Goal: Task Accomplishment & Management: Use online tool/utility

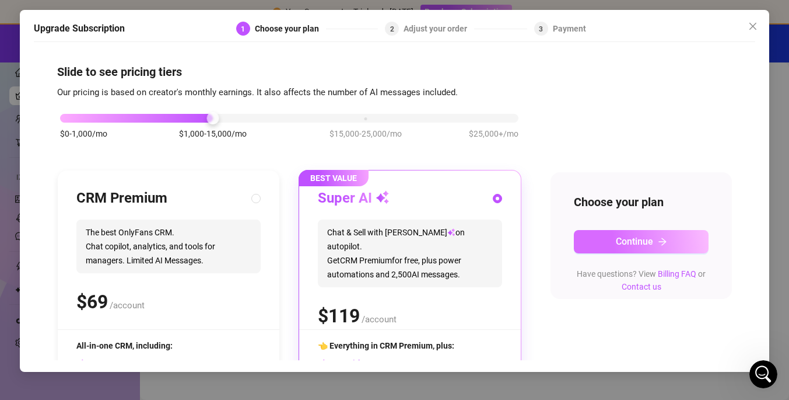
click at [634, 243] on span "Continue" at bounding box center [634, 241] width 37 height 11
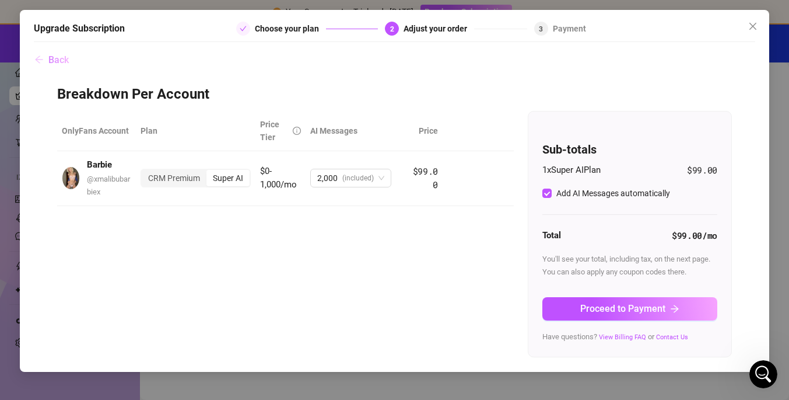
click at [58, 61] on span "Back" at bounding box center [58, 59] width 20 height 11
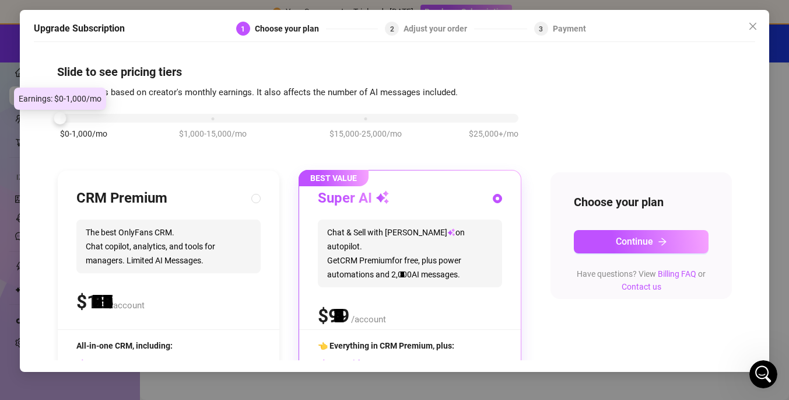
drag, startPoint x: 212, startPoint y: 121, endPoint x: 99, endPoint y: 130, distance: 113.5
click at [99, 118] on div "$0-1,000/mo $1,000-15,000/mo $15,000-25,000/mo $25,000+/mo" at bounding box center [289, 114] width 458 height 7
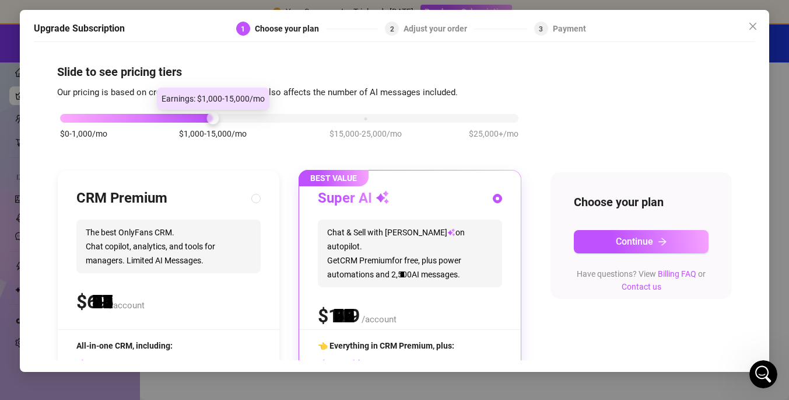
drag, startPoint x: 62, startPoint y: 118, endPoint x: 202, endPoint y: 113, distance: 140.1
click at [203, 117] on div "$0-1,000/mo $1,000-15,000/mo $15,000-25,000/mo $25,000+/mo" at bounding box center [289, 114] width 458 height 7
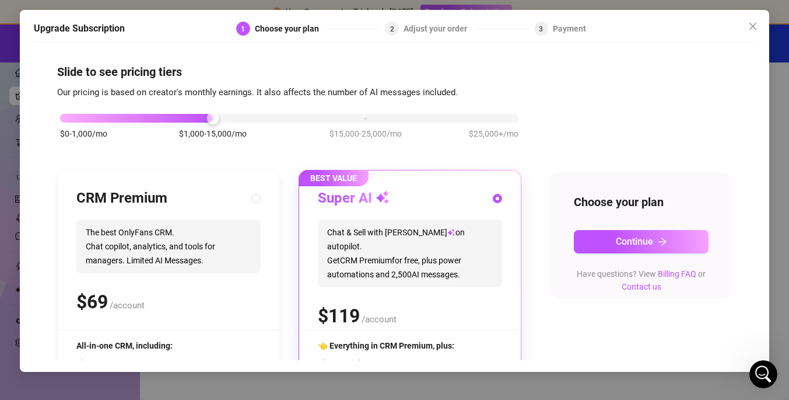
click at [389, 274] on div "Super AI Chat & Sell with Izzy on autopilot. Get CRM Premium for free, plus pow…" at bounding box center [410, 259] width 184 height 140
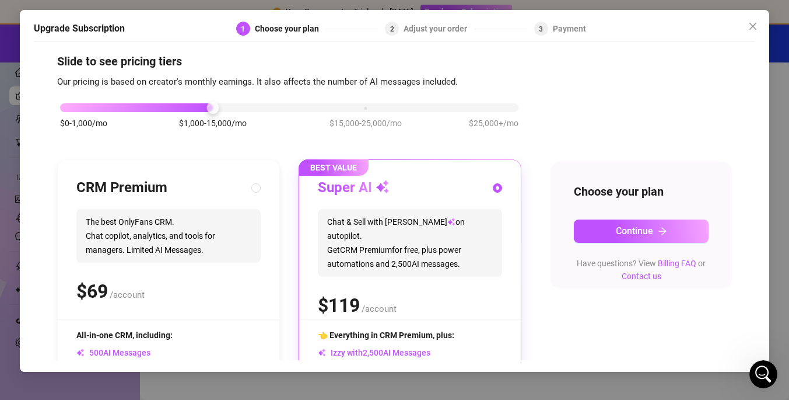
scroll to position [8, 0]
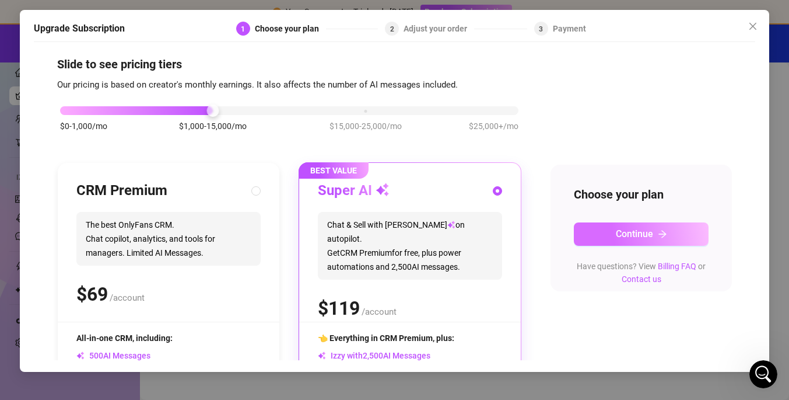
click at [649, 231] on span "Continue" at bounding box center [634, 233] width 37 height 11
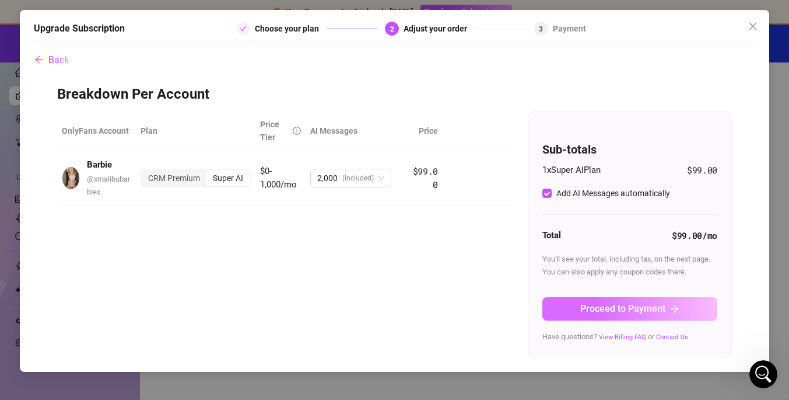
click at [660, 306] on span "Proceed to Payment" at bounding box center [622, 308] width 85 height 11
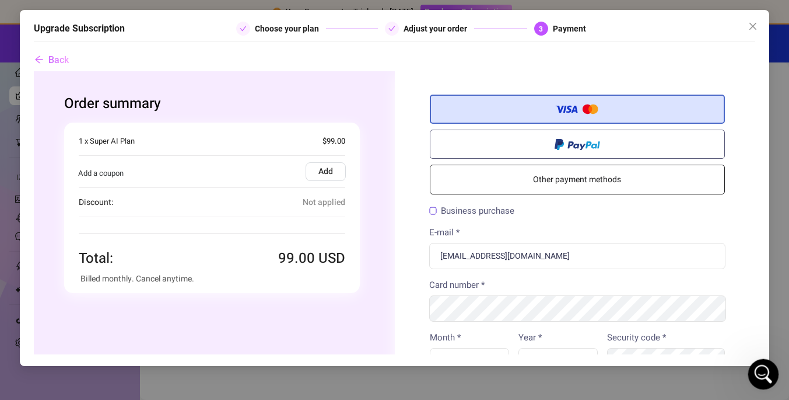
click at [765, 379] on icon "Open Intercom Messenger" at bounding box center [761, 372] width 19 height 19
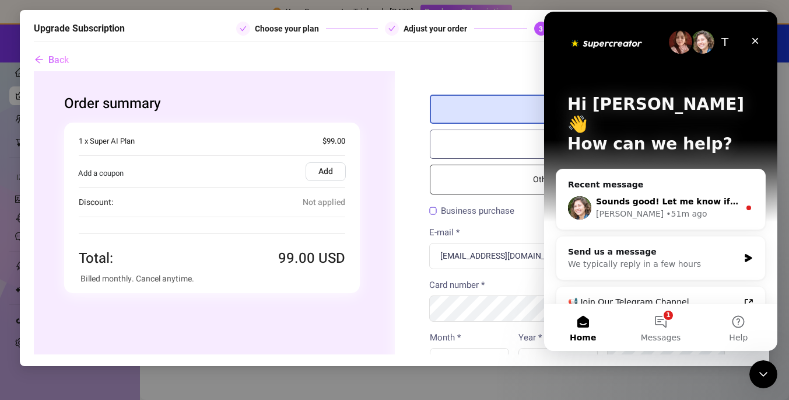
click at [687, 202] on div "Sounds good! Let me know if you need help with anything else. [PERSON_NAME] • 5…" at bounding box center [660, 207] width 209 height 43
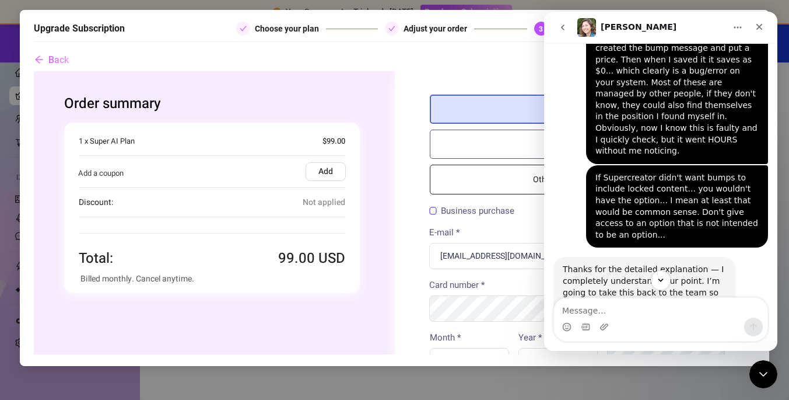
scroll to position [3261, 0]
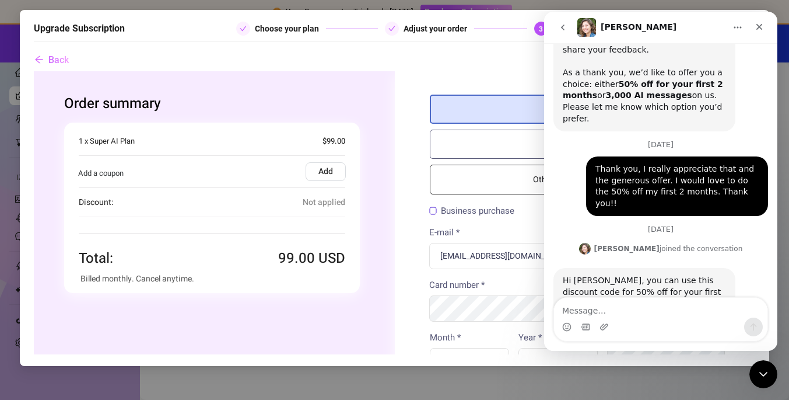
click at [321, 172] on label "Add" at bounding box center [325, 171] width 40 height 19
click at [33, 71] on input "Add" at bounding box center [33, 71] width 0 height 0
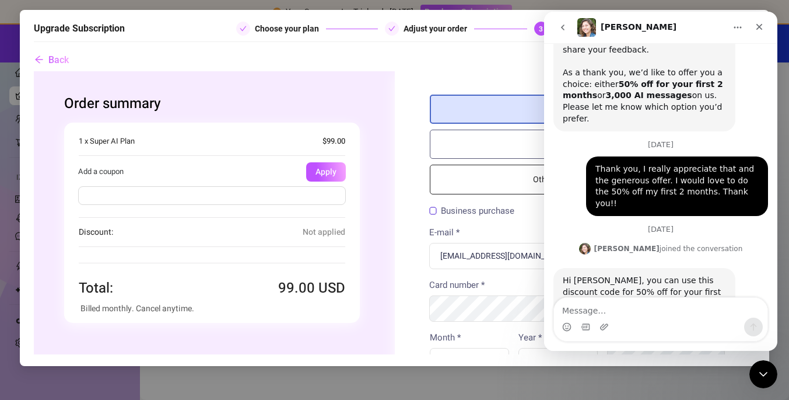
click at [267, 195] on input "text" at bounding box center [212, 195] width 268 height 19
type input "OFF50%"
click at [372, 258] on div "Order summary You're buying Quantity 1 x Supercreator Subscription (1 x Super A…" at bounding box center [212, 208] width 366 height 275
click at [324, 176] on button "Apply" at bounding box center [326, 171] width 40 height 19
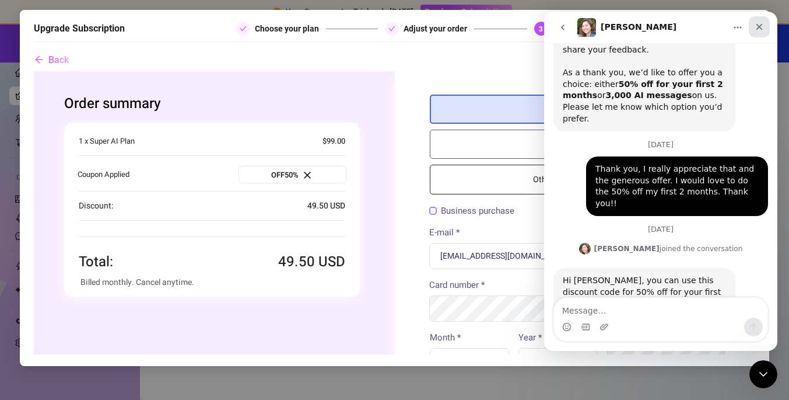
click at [759, 31] on icon "Close" at bounding box center [759, 26] width 9 height 9
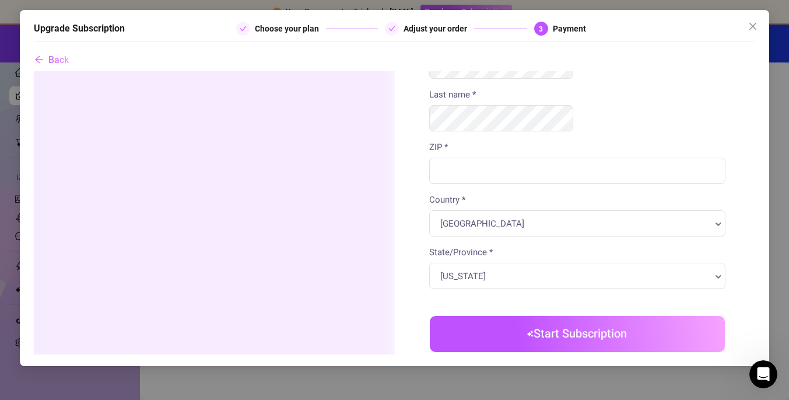
scroll to position [0, 0]
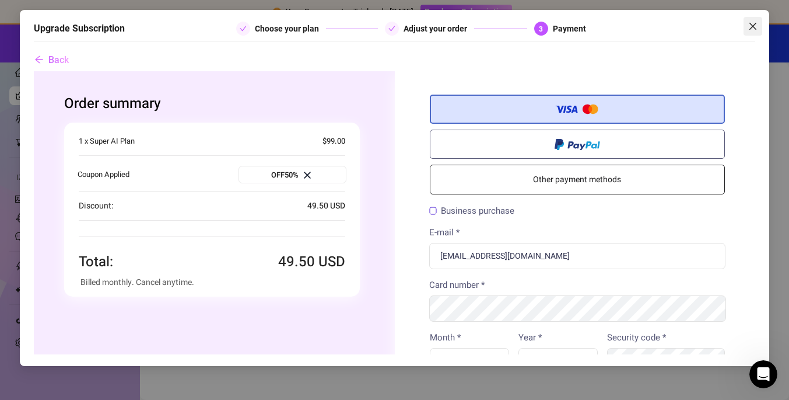
click at [751, 26] on icon "close" at bounding box center [752, 26] width 9 height 9
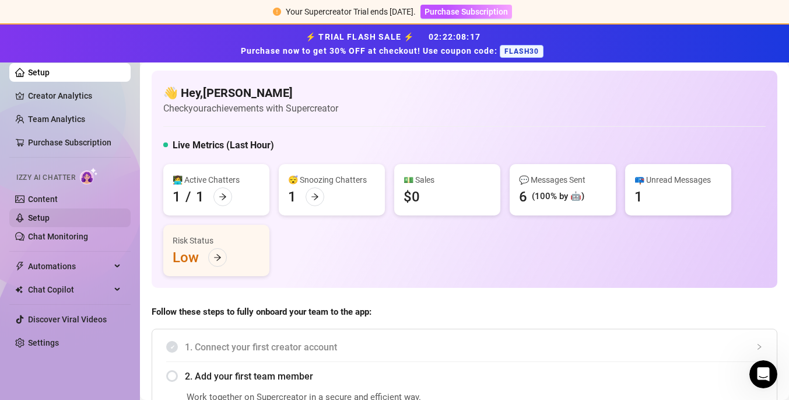
click at [28, 219] on link "Setup" at bounding box center [39, 217] width 22 height 9
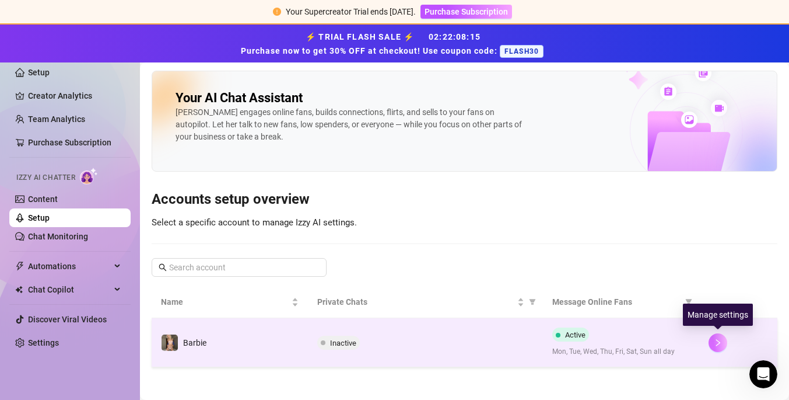
click at [714, 338] on icon "right" at bounding box center [718, 342] width 8 height 8
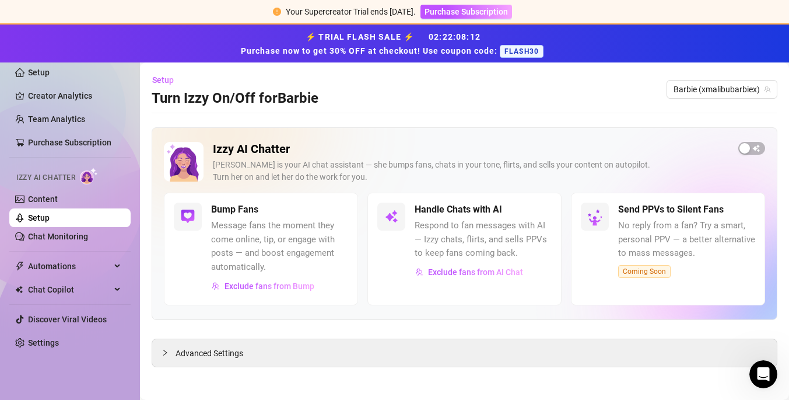
scroll to position [2, 0]
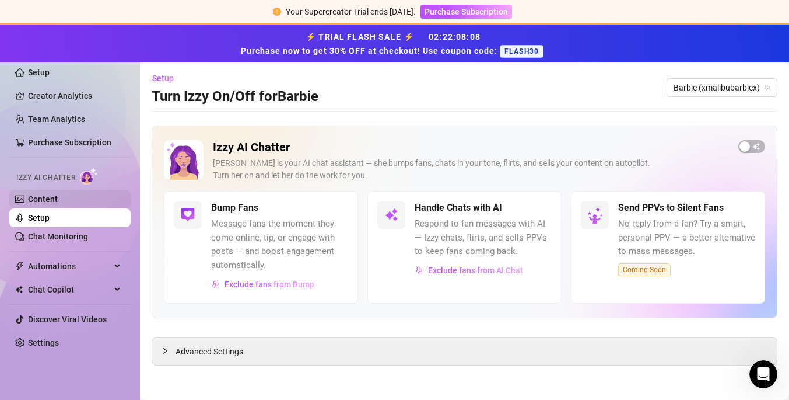
click at [51, 203] on link "Content" at bounding box center [43, 198] width 30 height 9
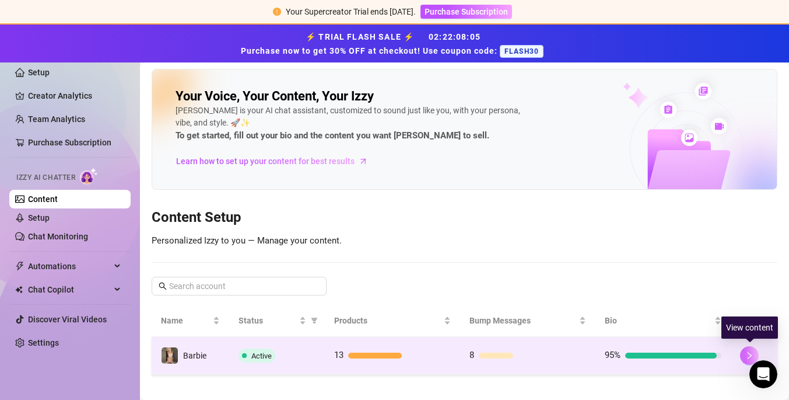
click at [747, 350] on button "button" at bounding box center [749, 355] width 19 height 19
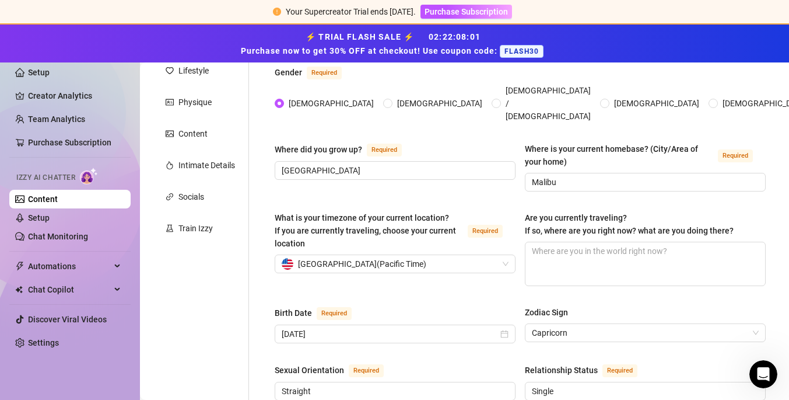
scroll to position [177, 0]
click at [59, 266] on span "Automations" at bounding box center [69, 266] width 83 height 19
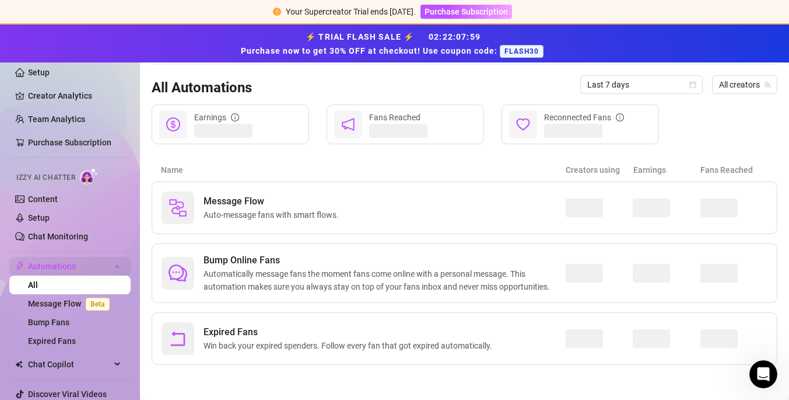
scroll to position [108, 0]
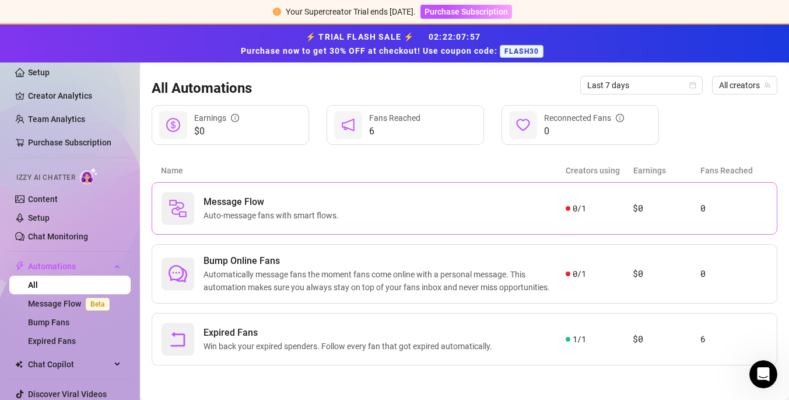
click at [404, 219] on div "Message Flow Auto-message fans with smart flows." at bounding box center [364, 208] width 404 height 33
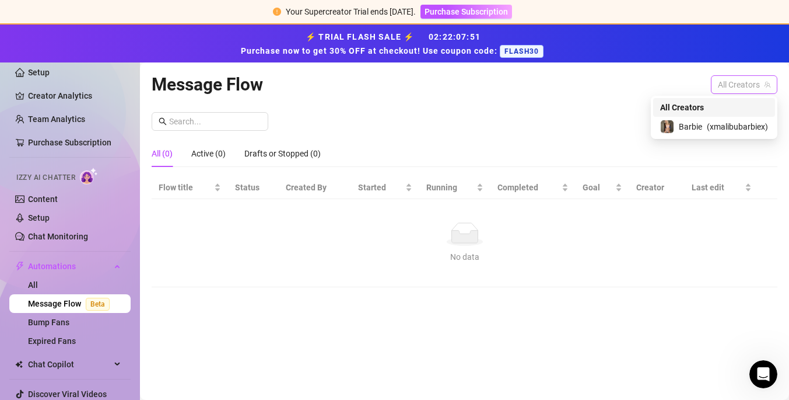
click at [757, 82] on span "All Creators" at bounding box center [744, 84] width 52 height 17
click at [730, 124] on span "( xmalibubarbiex )" at bounding box center [737, 126] width 61 height 13
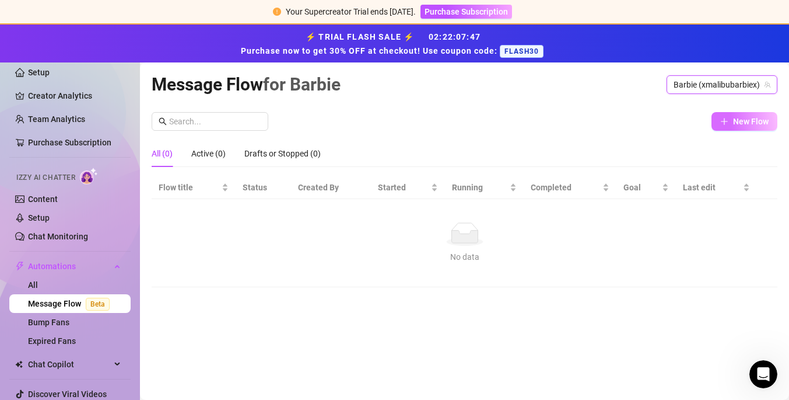
click at [734, 122] on span "New Flow" at bounding box center [751, 121] width 36 height 9
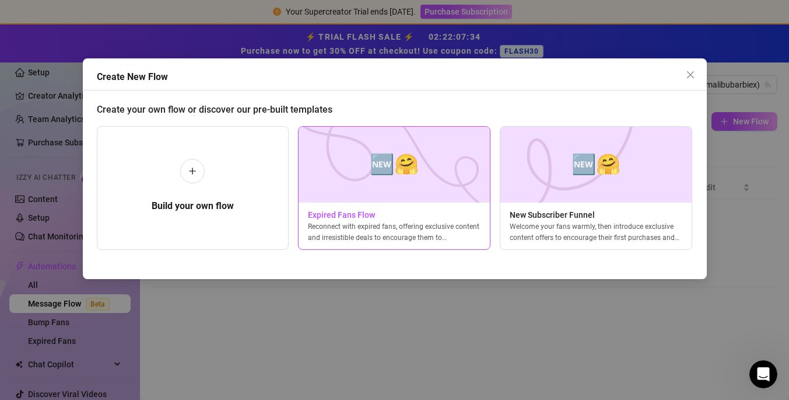
click at [397, 188] on img at bounding box center [394, 165] width 192 height 76
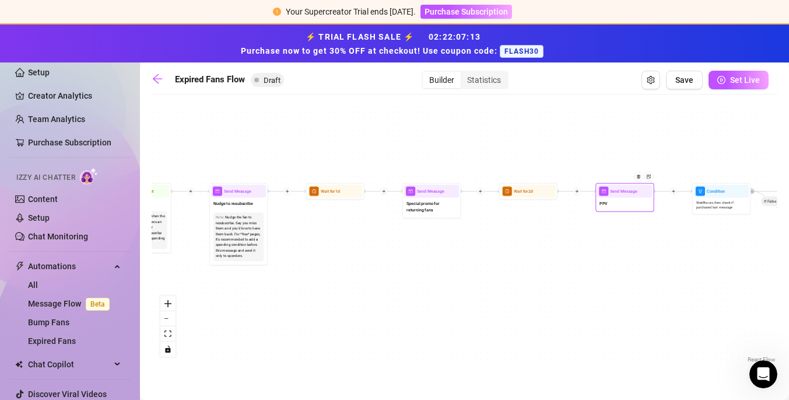
click at [617, 192] on span "Send Message" at bounding box center [623, 191] width 27 height 6
type textarea "PPV"
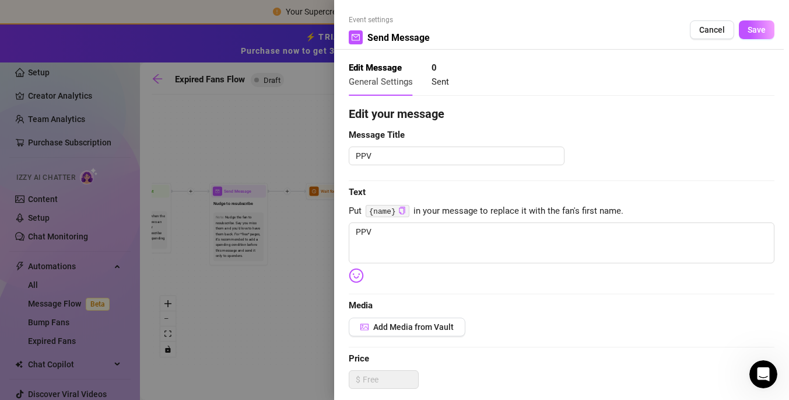
click at [321, 299] on div at bounding box center [394, 200] width 789 height 400
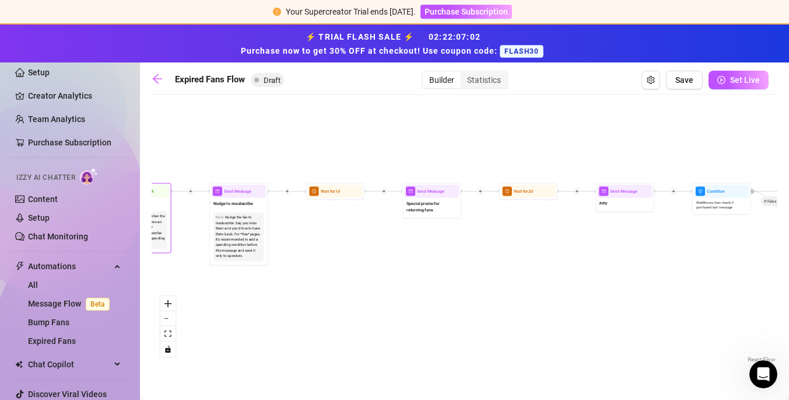
click at [161, 233] on div "Start the flow when the Follow-Back bot follows an Expired Fan. Get your expire…" at bounding box center [141, 229] width 45 height 33
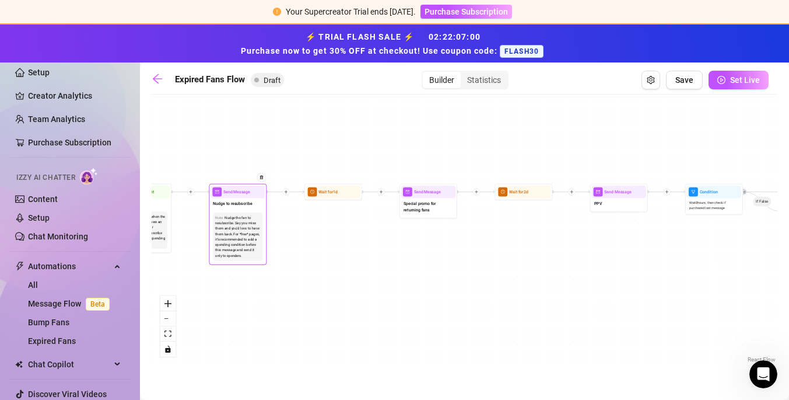
click at [254, 223] on div "Nudge the fan to resubscribe. Say you miss them and you'd love to have them bac…" at bounding box center [237, 237] width 45 height 44
click at [241, 197] on div "Send Message" at bounding box center [238, 191] width 54 height 13
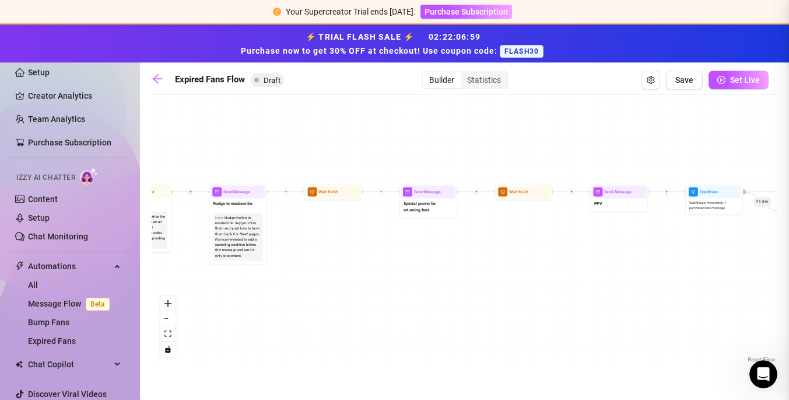
type textarea "Nudge to resubscribe"
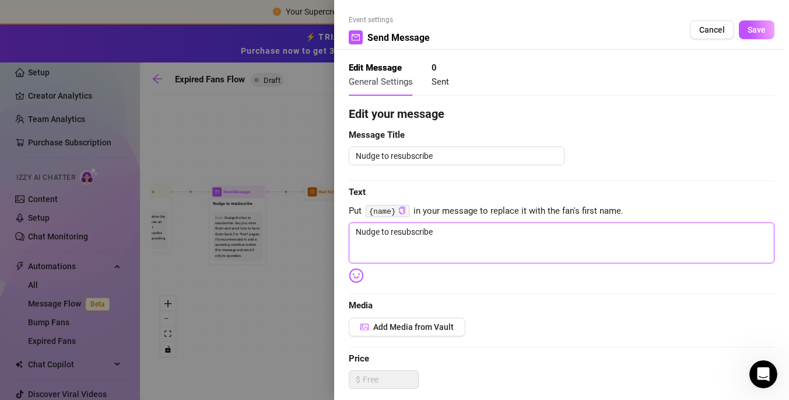
click at [451, 232] on textarea "Nudge to resubscribe" at bounding box center [562, 242] width 426 height 41
drag, startPoint x: 441, startPoint y: 234, endPoint x: 337, endPoint y: 220, distance: 105.3
click at [338, 220] on div "Event settings Send Message Cancel Save Edit Message General Settings 0 Sent Ed…" at bounding box center [561, 200] width 455 height 400
type textarea "h"
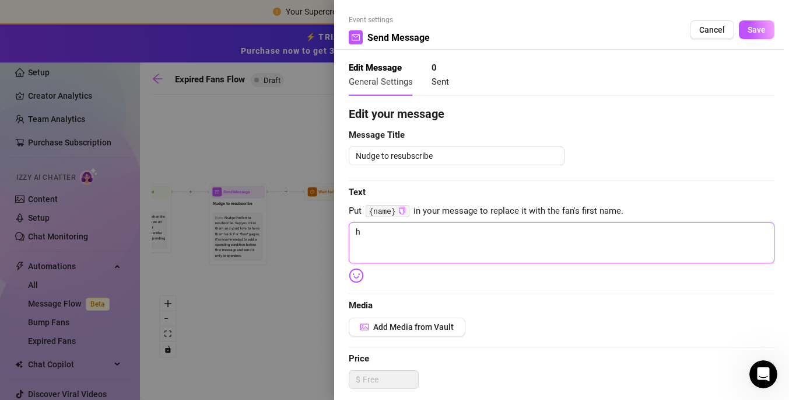
type textarea "hi"
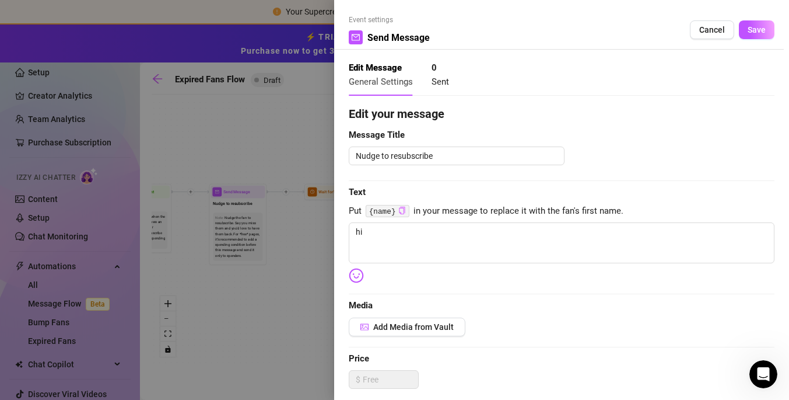
click at [404, 211] on icon "copy" at bounding box center [402, 210] width 6 height 8
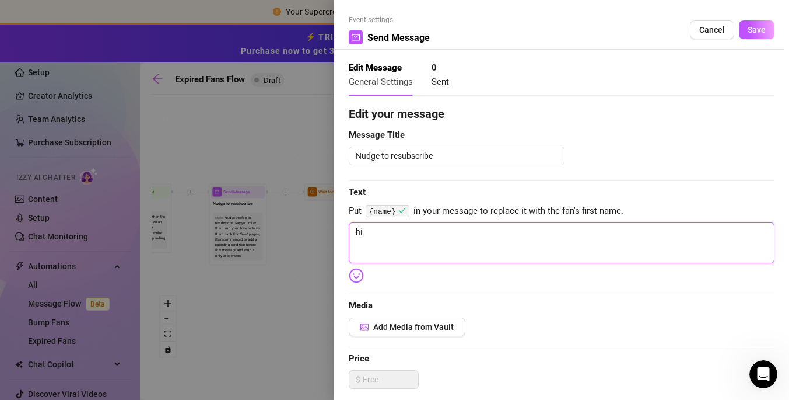
click at [373, 235] on textarea "hi" at bounding box center [562, 242] width 426 height 41
paste textarea "{name}"
type textarea "hi {name}"
type textarea "hi {name},"
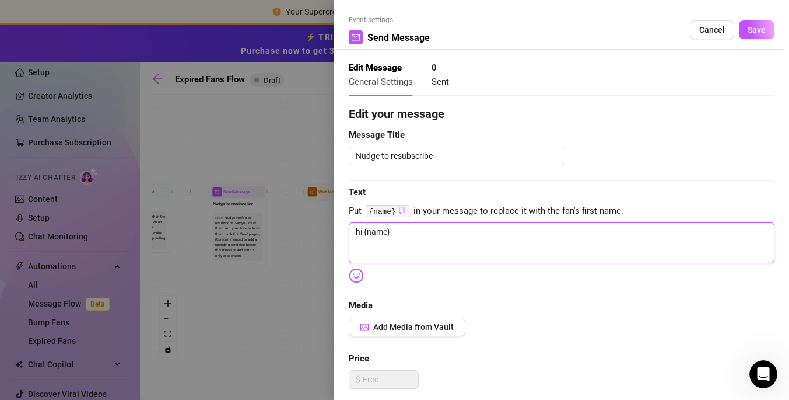
type textarea "hi {name},"
type textarea "hi {name}, i"
type textarea "hi {name}, it"
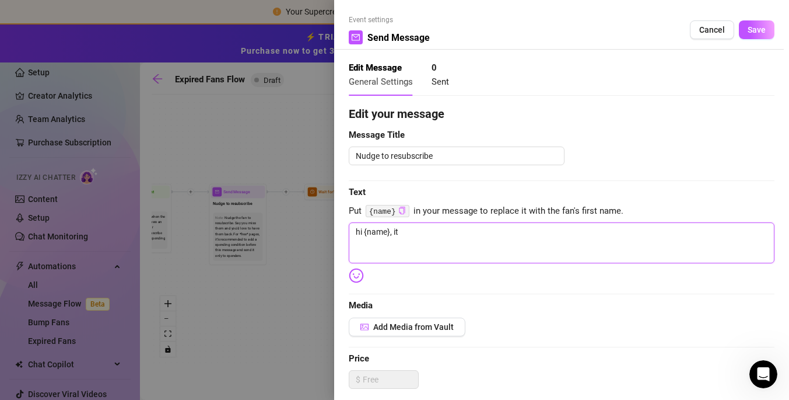
type textarea "hi {name}, it'"
type textarea "hi {name}, it's"
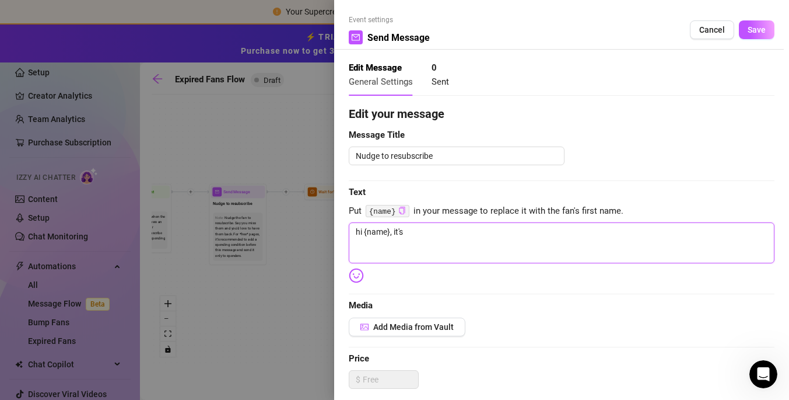
type textarea "hi {name}, it's"
type textarea "hi {name}, it's b"
type textarea "hi {name}, it's be"
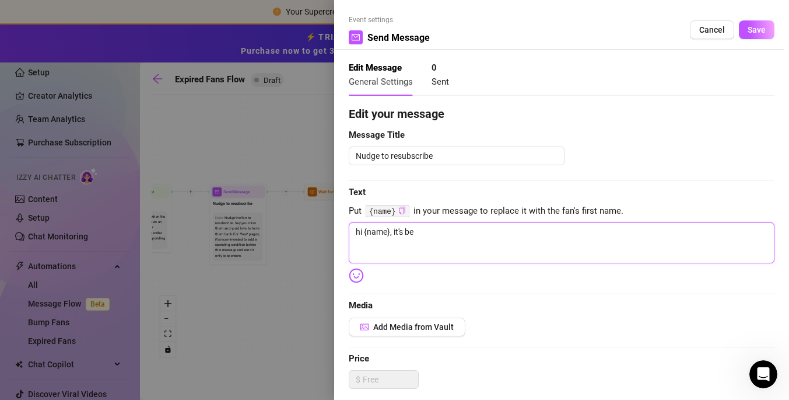
type textarea "hi {name}, it's bee"
type textarea "hi {name}, it's been"
type textarea "hi {name}, it's been a"
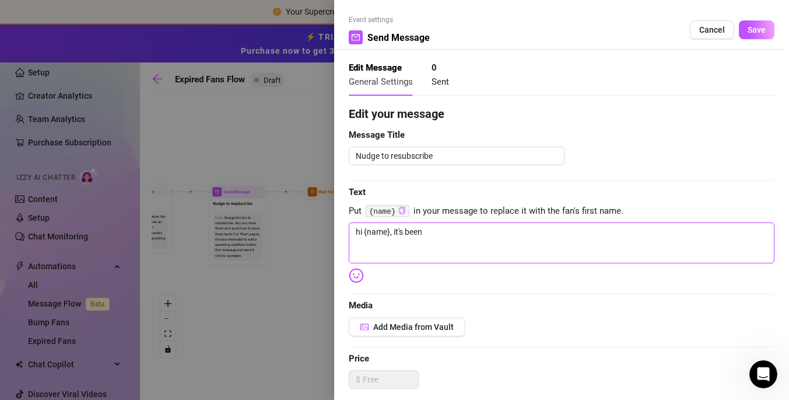
type textarea "hi {name}, it's been a"
type textarea "hi {name}, it's been aw"
type textarea "hi {name}, it's been awh"
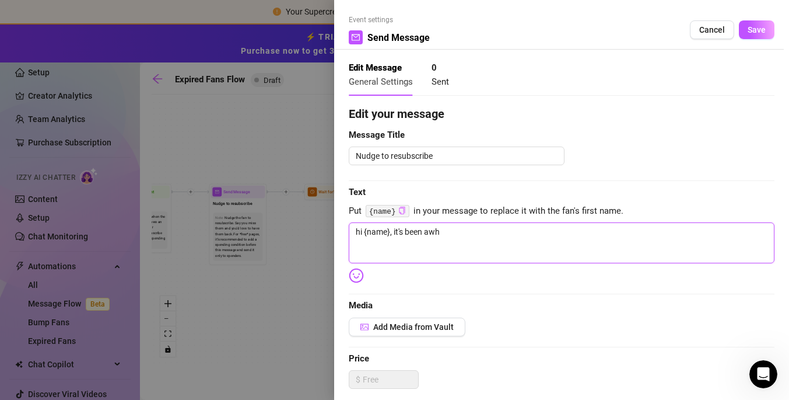
type textarea "hi {name}, it's been awhi"
type textarea "hi {name}, it's been awhil"
type textarea "hi {name}, it's been awhile"
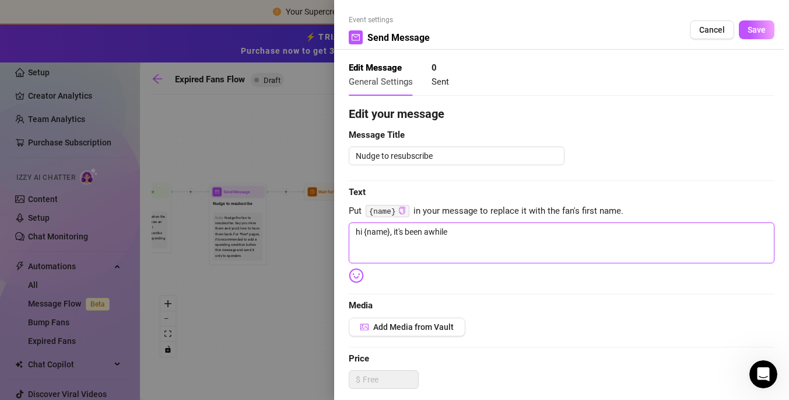
type textarea "hi {name}, it's been awhile"
type textarea "hi {name}, it's been awhile s"
type textarea "hi {name}, it's been awhile si"
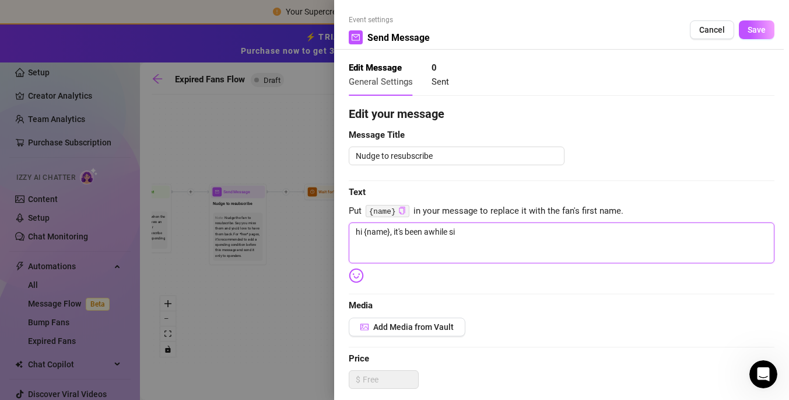
type textarea "hi {name}, it's been awhile sin"
type textarea "hi {name}, it's been awhile si"
type textarea "hi {name}, it's been awhile s"
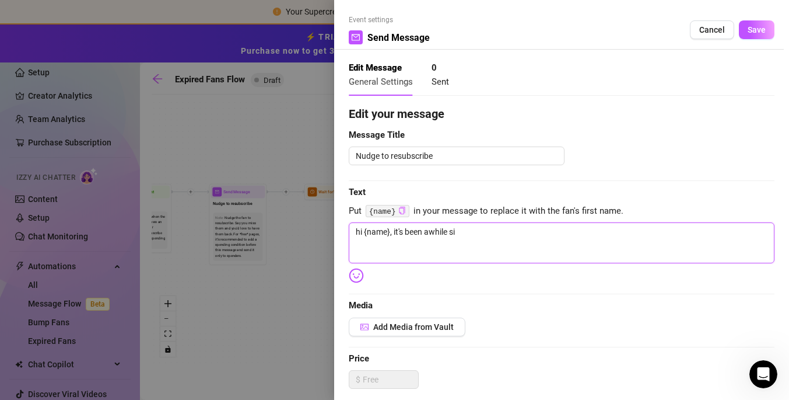
type textarea "hi {name}, it's been awhile s"
type textarea "hi {name}, it's been awhile"
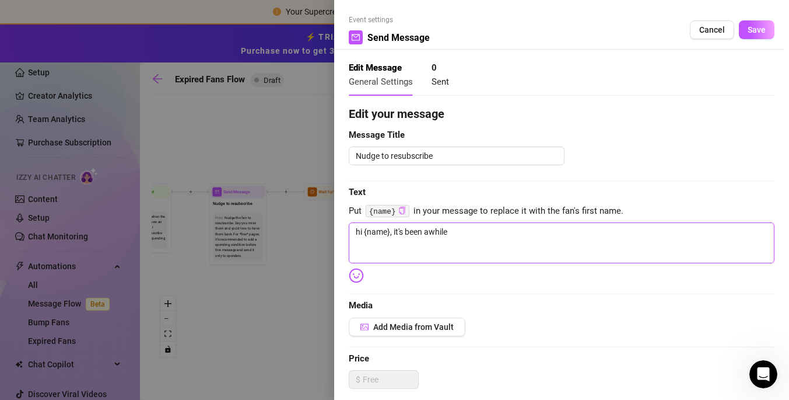
type textarea "hi {name}, it's been awhil"
type textarea "hi {name}, it's been awhi"
type textarea "hi {name}, it's been awh"
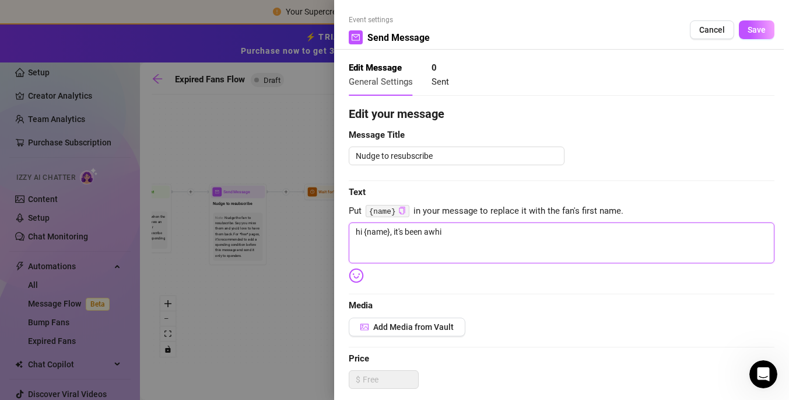
type textarea "hi {name}, it's been awh"
type textarea "hi {name}, it's been aw"
type textarea "hi {name}, it's been a"
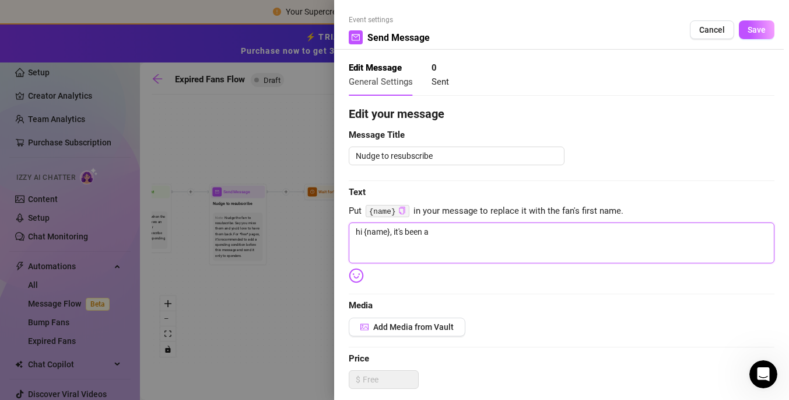
type textarea "hi {name}, it's been"
type textarea "hi {name}, it's bee"
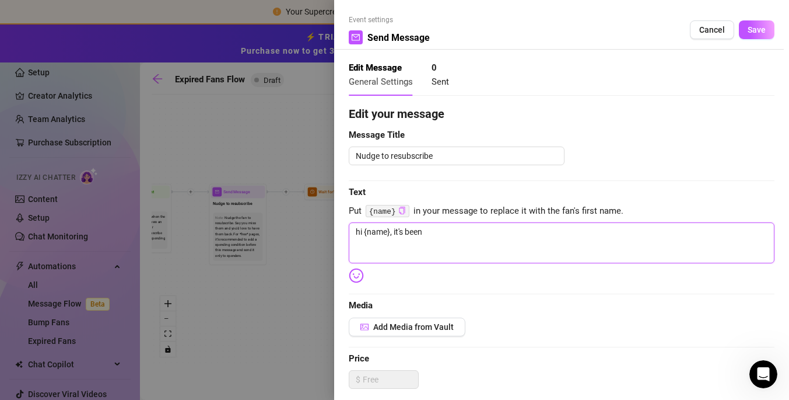
type textarea "hi {name}, it's bee"
type textarea "hi {name}, it's be"
type textarea "hi {name}, it's b"
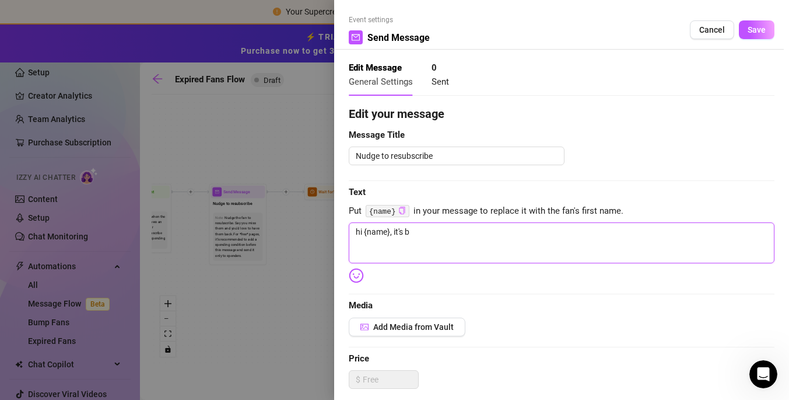
type textarea "hi {name}, it's"
type textarea "hi {name}, it'"
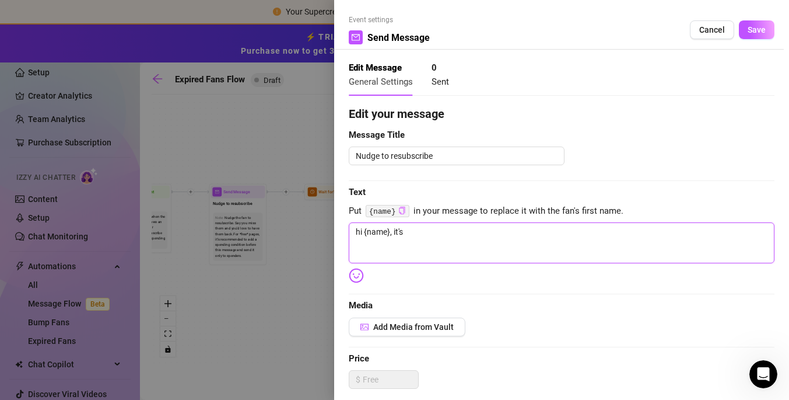
type textarea "hi {name}, it'"
type textarea "hi {name}, it"
type textarea "hi {name}, i"
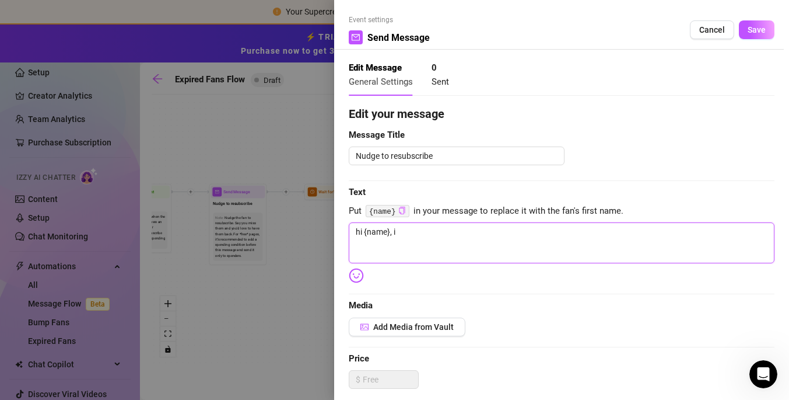
type textarea "hi {name},"
drag, startPoint x: 398, startPoint y: 237, endPoint x: 312, endPoint y: 229, distance: 86.7
click at [312, 229] on div "Event settings Send Message Cancel Save Edit Message General Settings 0 Sent Ed…" at bounding box center [394, 200] width 789 height 400
type textarea "Write your message here"
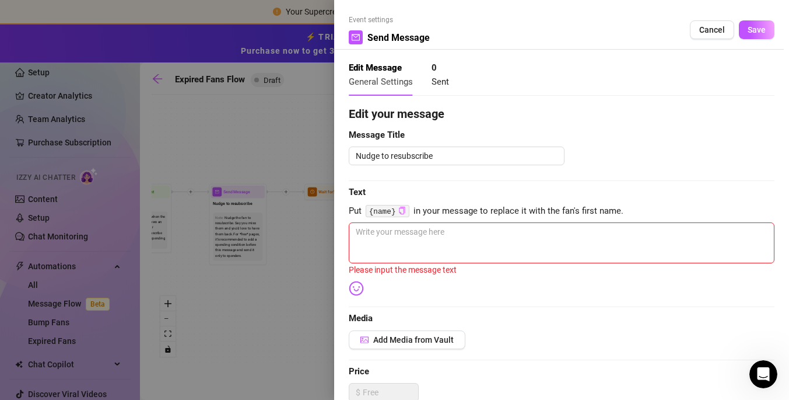
click at [356, 286] on img at bounding box center [356, 288] width 15 height 15
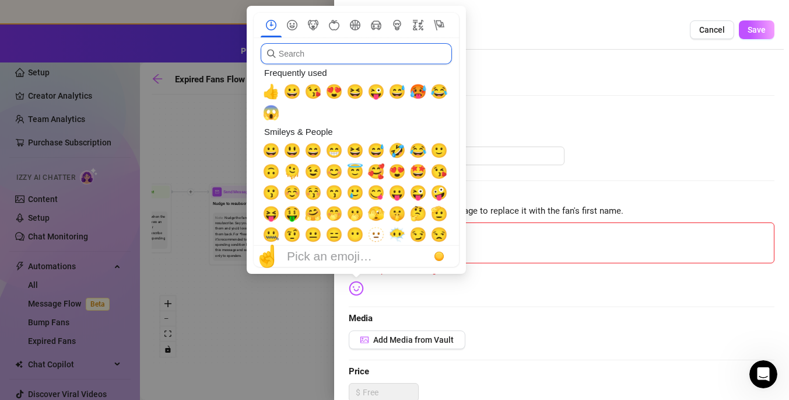
click at [338, 55] on input "search" at bounding box center [356, 53] width 191 height 21
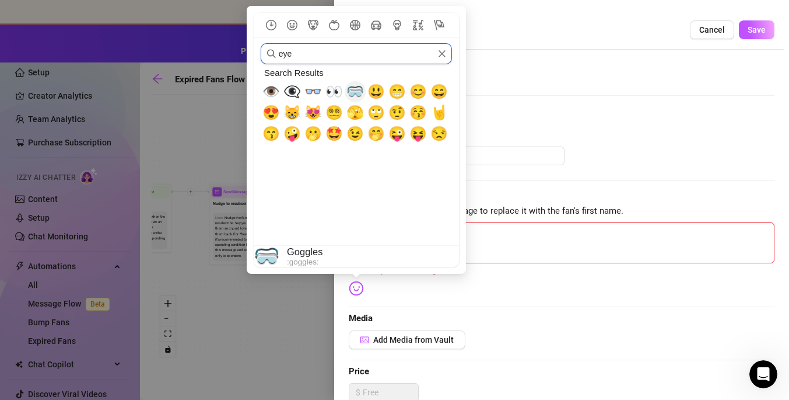
type input "eye"
click at [335, 88] on span "👀" at bounding box center [333, 91] width 17 height 16
type textarea "👀"
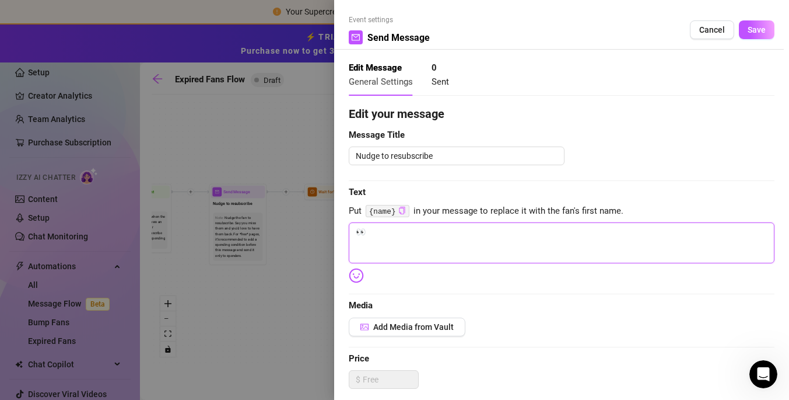
click at [504, 233] on textarea "👀" at bounding box center [562, 242] width 426 height 41
type textarea "👀"
type textarea "👀 i"
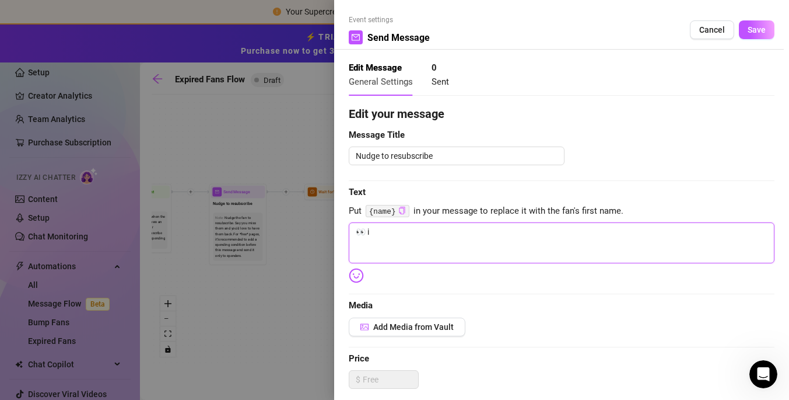
type textarea "👀 i"
type textarea "👀 I"
type textarea "👀 I n"
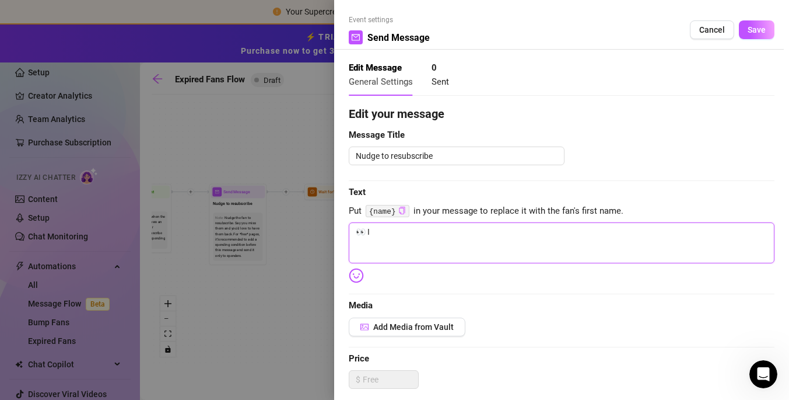
type textarea "👀 I n"
type textarea "👀 I no"
type textarea "👀 I not"
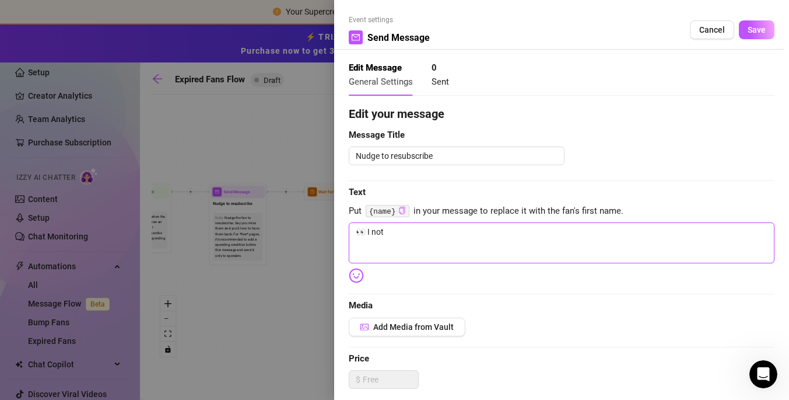
type textarea "👀 I noti"
type textarea "👀 I notic"
type textarea "👀 I notice"
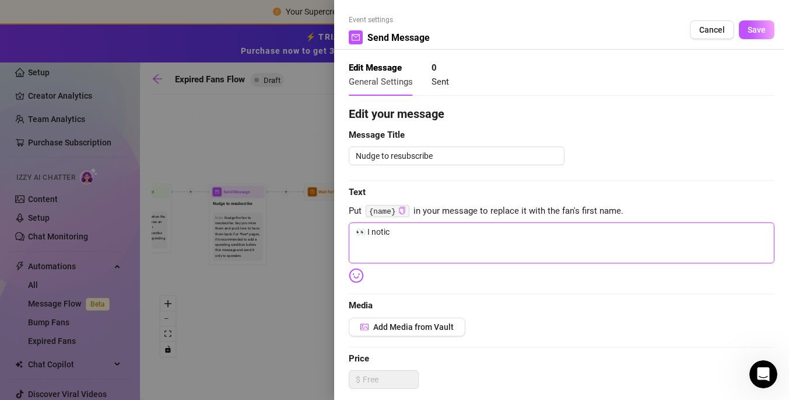
type textarea "👀 I notice"
type textarea "👀 I noticed"
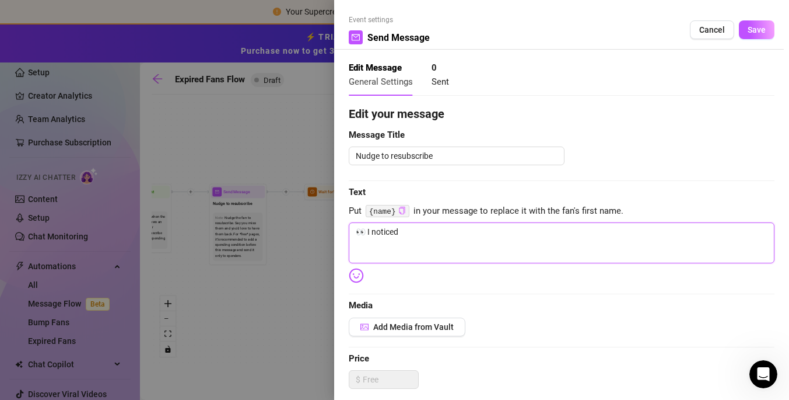
type textarea "👀 I noticed y"
type textarea "👀 I noticed yo"
type textarea "👀 I noticed you"
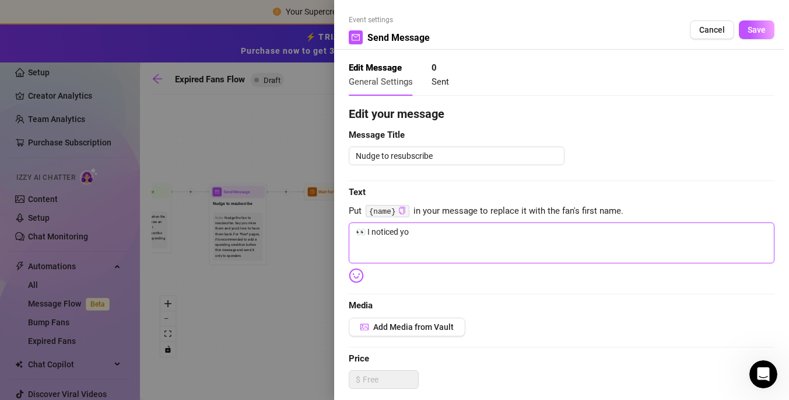
type textarea "👀 I noticed you"
type textarea "👀 I noticed you h"
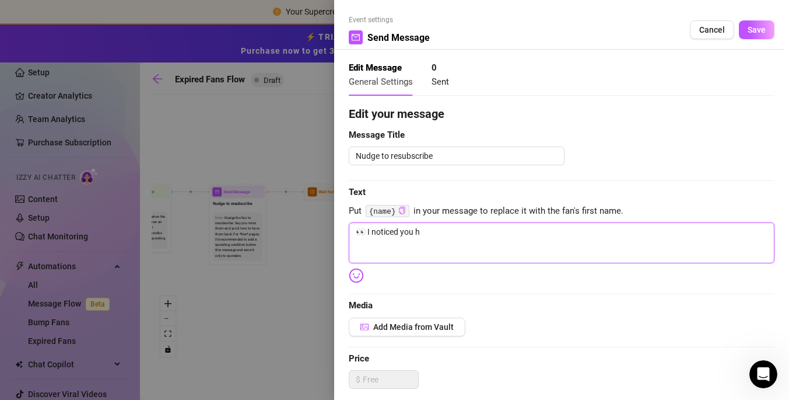
type textarea "👀 I noticed you ha"
type textarea "👀 I noticed you hav"
type textarea "👀 I noticed you have"
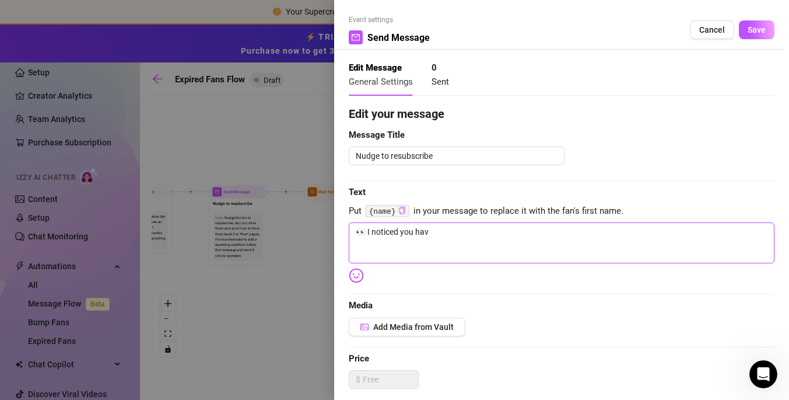
type textarea "👀 I noticed you have"
type textarea "👀 I noticed you haven"
type textarea "👀 I noticed you haven'"
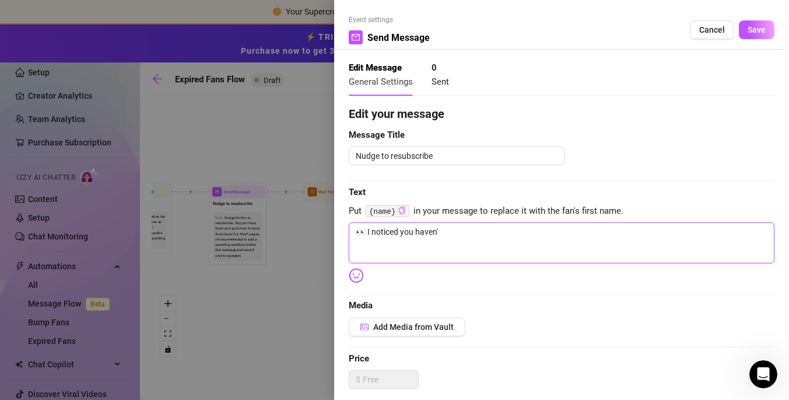
type textarea "👀 I noticed you haven't"
type textarea "👀 I noticed you haven't b"
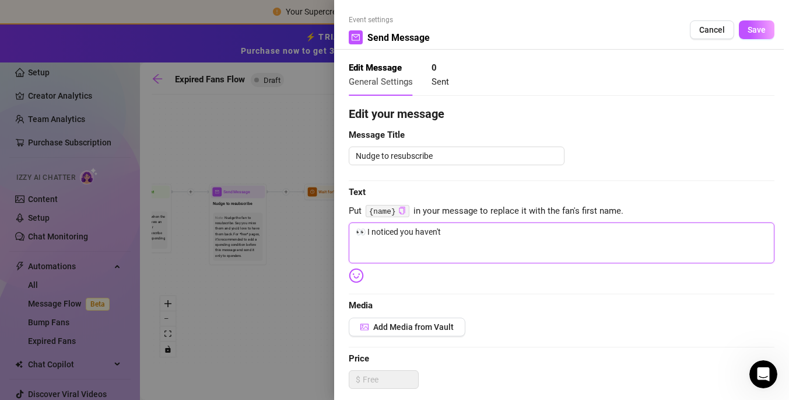
type textarea "👀 I noticed you haven't b"
type textarea "👀 I noticed you haven't be"
type textarea "👀 I noticed you haven't bee"
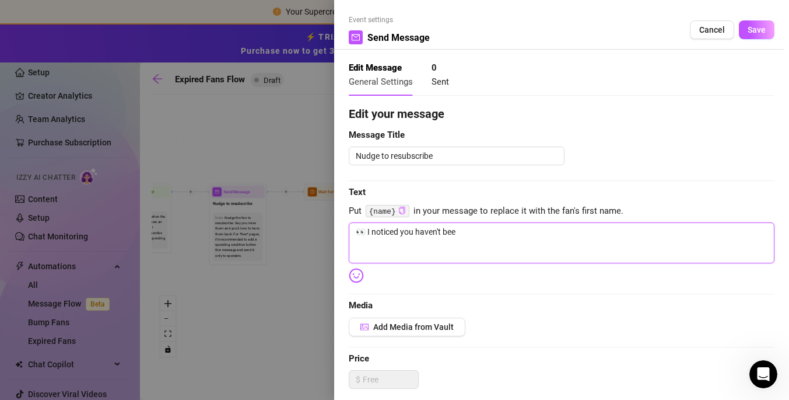
type textarea "👀 I noticed you haven't been"
type textarea "👀 I noticed you haven't been a"
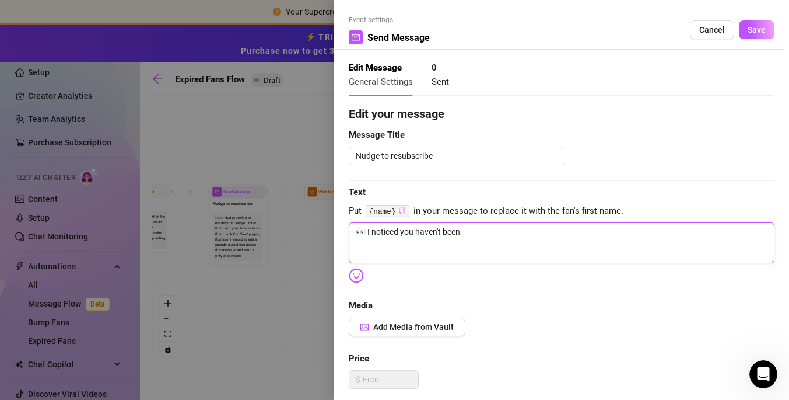
type textarea "👀 I noticed you haven't been a"
type textarea "👀 I noticed you haven't been ar"
type textarea "👀 I noticed you haven't been aro"
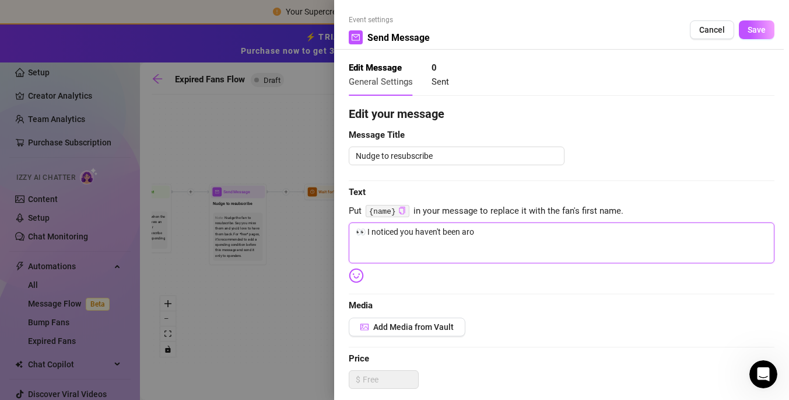
type textarea "👀 I noticed you haven't been arou"
type textarea "👀 I noticed you haven't been aroun"
type textarea "👀 I noticed you haven't been around"
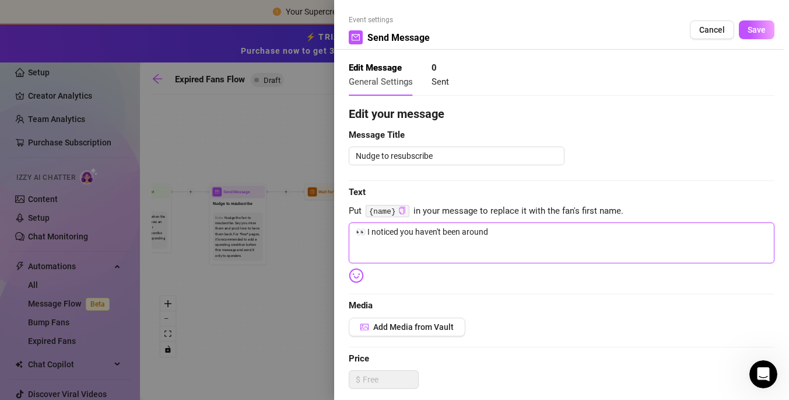
type textarea "👀 I noticed you haven't been around"
type textarea "👀 I noticed you haven't been around l"
type textarea "👀 I noticed you haven't been around la"
type textarea "👀 I noticed you haven't been around lat"
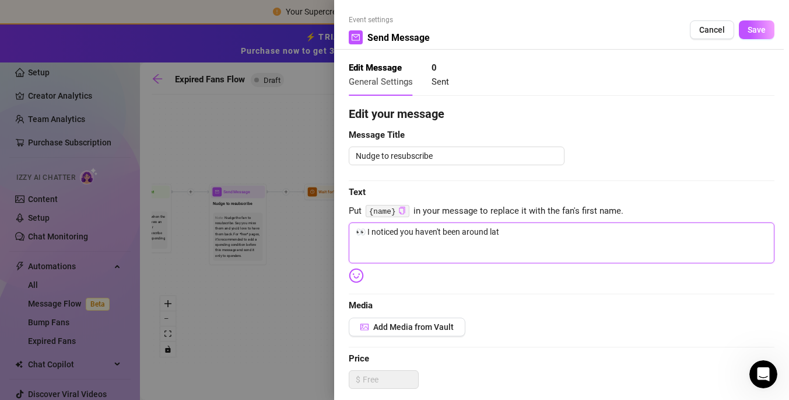
type textarea "👀 I noticed you haven't been around lat"
type textarea "👀 I noticed you haven't been around late"
type textarea "👀 I noticed you haven't been around latel"
type textarea "👀 I noticed you haven't been around lately"
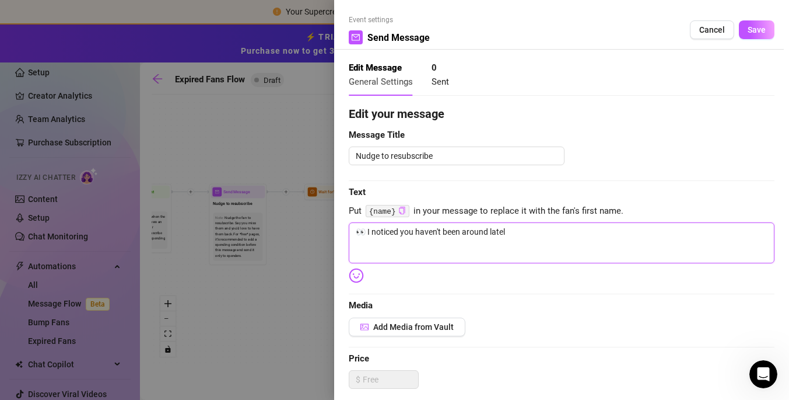
type textarea "👀 I noticed you haven't been around lately"
type textarea "👀 I noticed you haven't been around lately."
type textarea "👀 I noticed you haven't been around lately.."
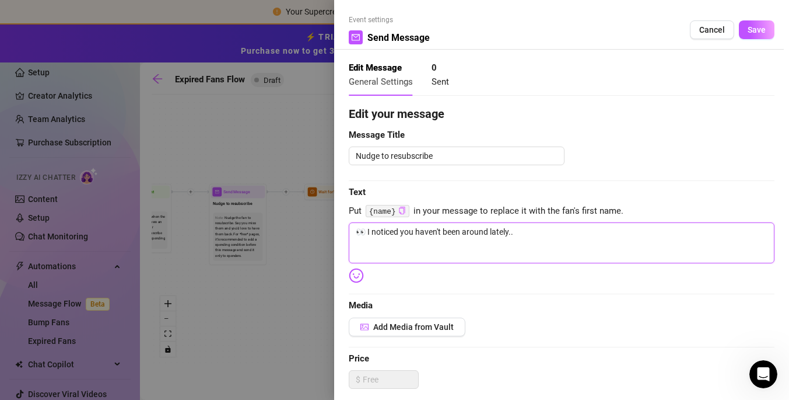
type textarea "👀 I noticed you haven't been around lately..."
type textarea "👀 I noticed you haven't been around lately... i"
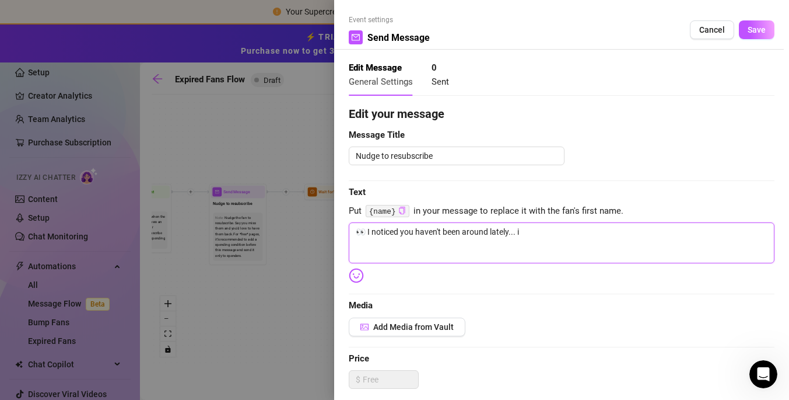
type textarea "👀 I noticed you haven't been around lately... i"
type textarea "👀 I noticed you haven't been around lately... I"
type textarea "👀 I noticed you haven't been around lately... I j"
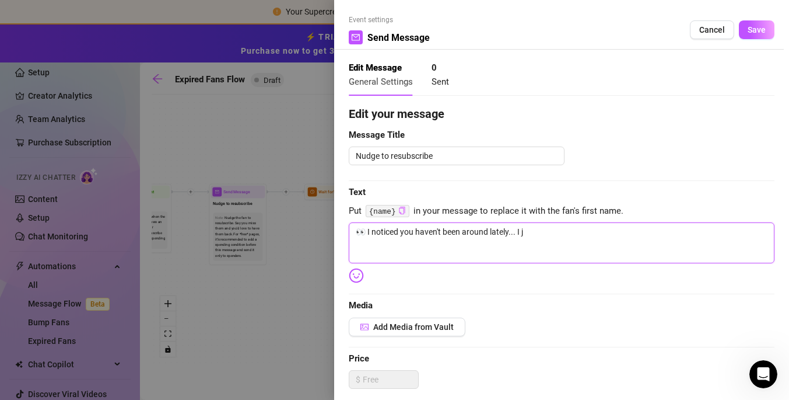
type textarea "👀 I noticed you haven't been around lately... I ju"
type textarea "👀 I noticed you haven't been around lately... I jus"
type textarea "👀 I noticed you haven't been around lately... I just"
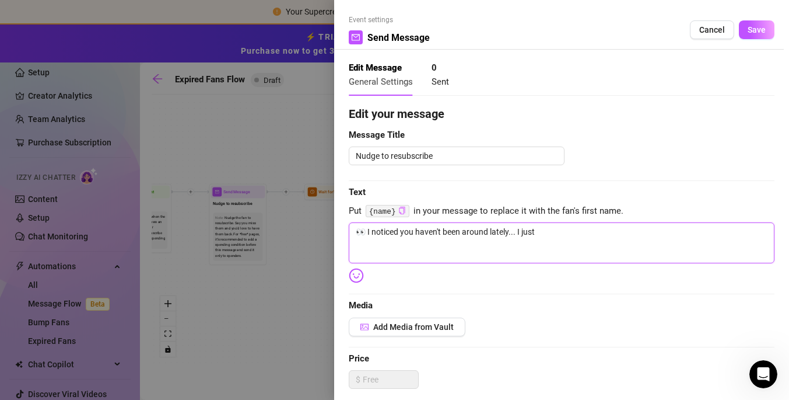
type textarea "👀 I noticed you haven't been around lately... I just"
type textarea "👀 I noticed you haven't been around lately... I just d"
type textarea "👀 I noticed you haven't been around lately... I just dr"
type textarea "👀 I noticed you haven't been around lately... I just dro"
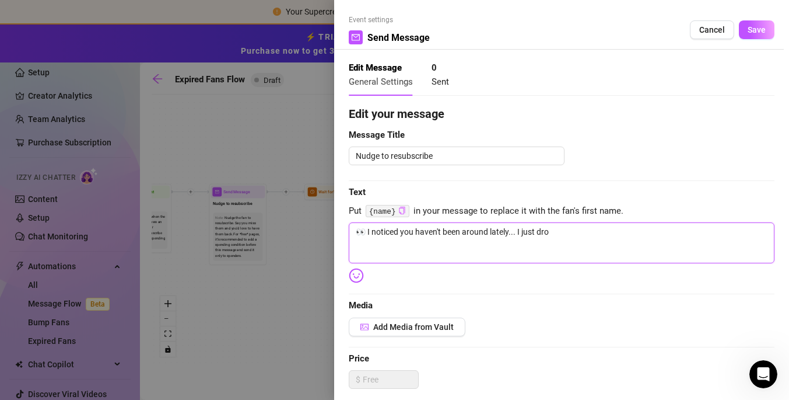
type textarea "👀 I noticed you haven't been around lately... I just drop"
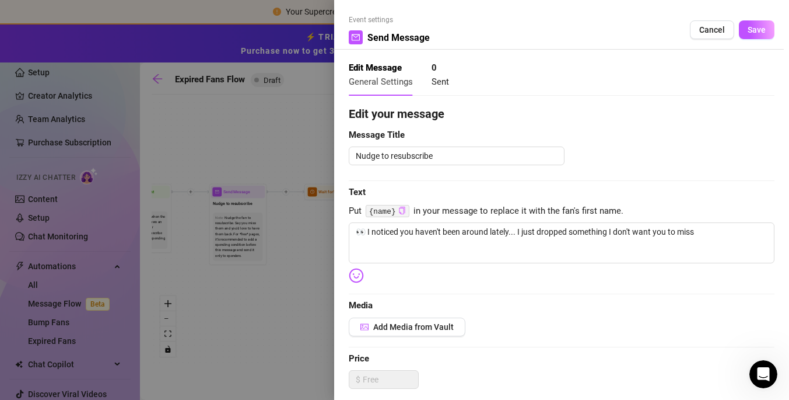
click at [356, 273] on img at bounding box center [356, 275] width 15 height 15
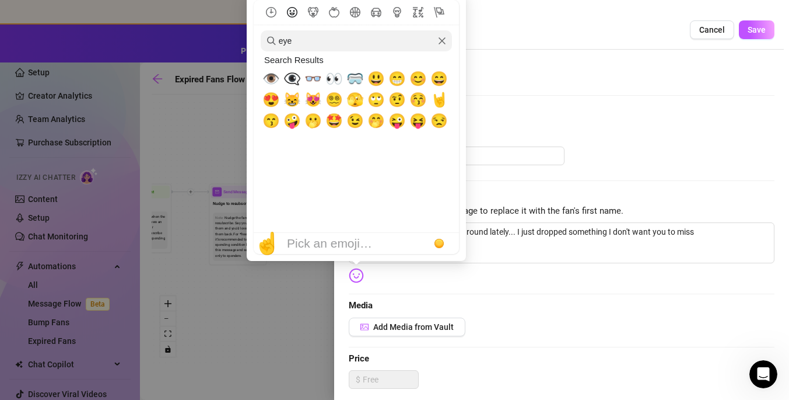
click at [289, 9] on icon "Smileys & People" at bounding box center [292, 12] width 10 height 10
click at [296, 10] on icon "Smileys & People" at bounding box center [292, 12] width 10 height 10
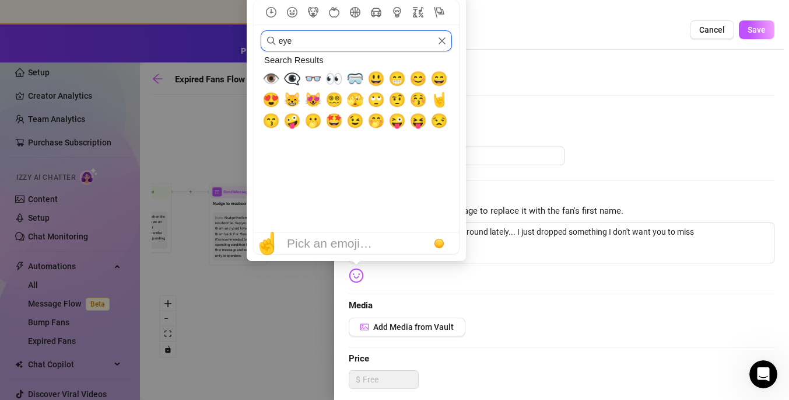
click at [447, 43] on input "eye" at bounding box center [356, 40] width 191 height 21
click at [442, 42] on icon "Clear" at bounding box center [442, 41] width 8 height 8
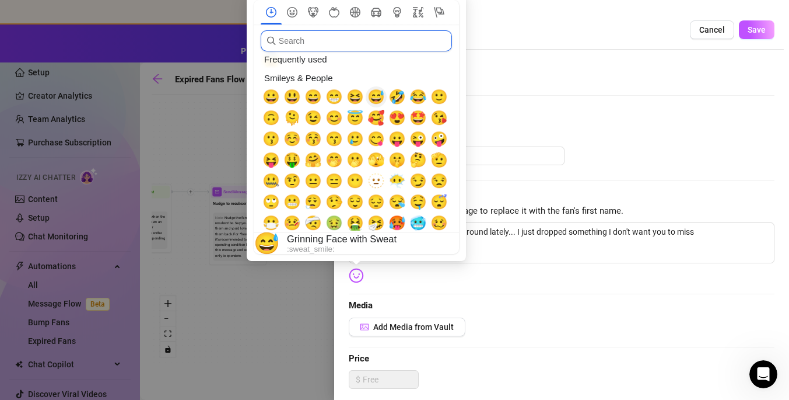
scroll to position [42, 0]
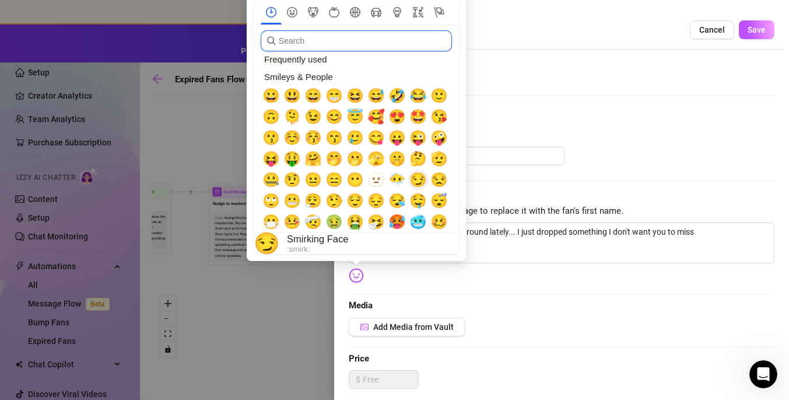
click at [420, 180] on span "😏" at bounding box center [417, 179] width 17 height 16
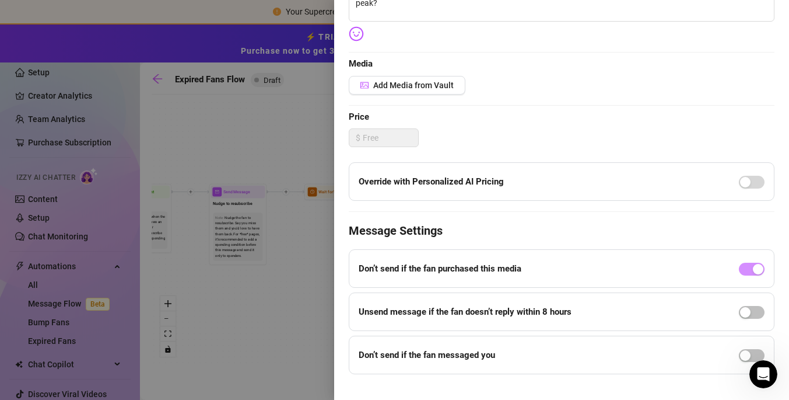
scroll to position [260, 0]
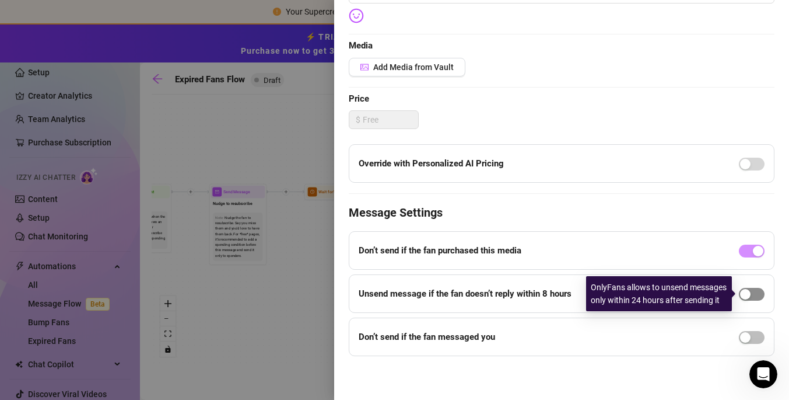
click at [748, 293] on div "button" at bounding box center [745, 294] width 10 height 10
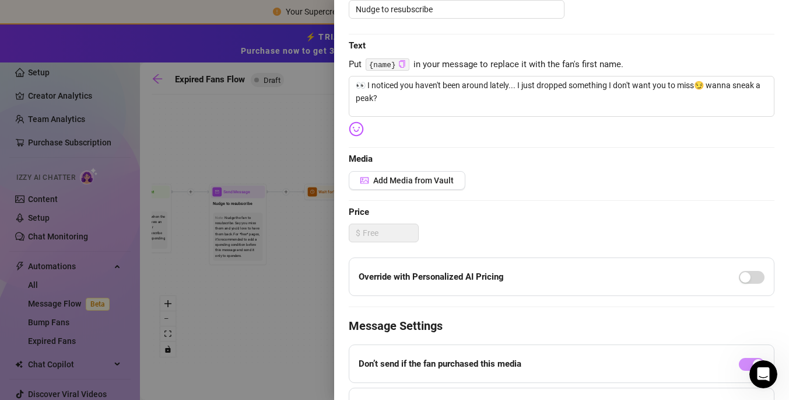
scroll to position [147, 0]
click at [415, 185] on button "Add Media from Vault" at bounding box center [407, 179] width 117 height 19
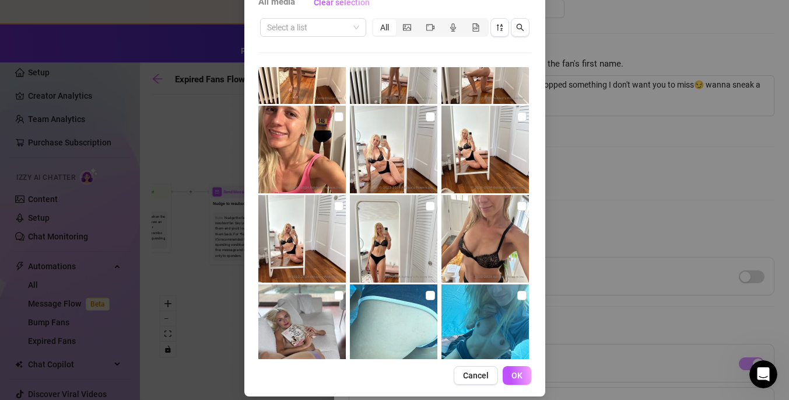
scroll to position [3291, 0]
